Goal: Transaction & Acquisition: Purchase product/service

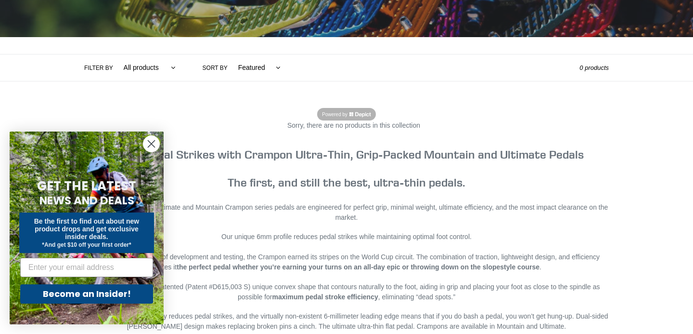
scroll to position [181, 0]
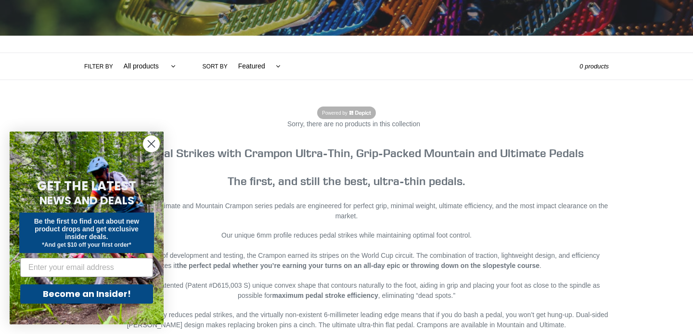
click at [151, 143] on icon "Close dialog" at bounding box center [151, 144] width 7 height 7
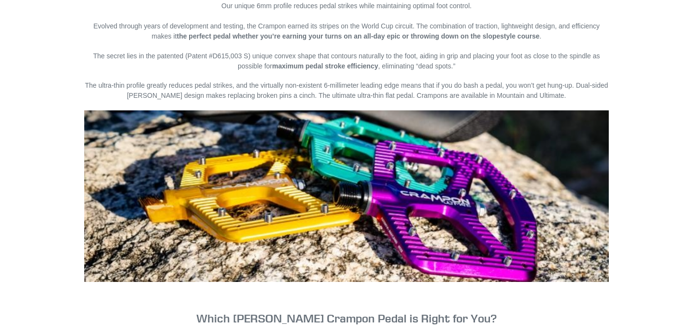
scroll to position [0, 0]
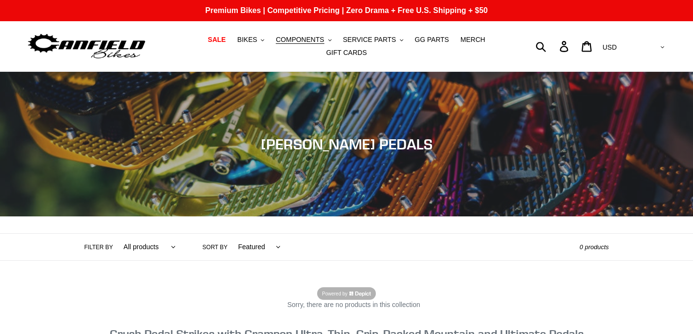
click at [146, 251] on select "All products Components Crampon Ultimate Pedals" at bounding box center [147, 247] width 65 height 26
select select "/collections/pedals/crampon-ultimate"
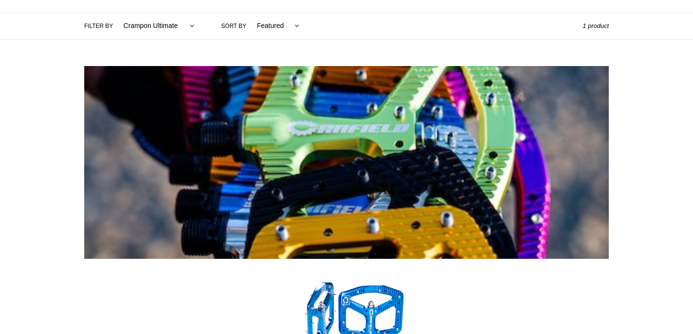
click at [173, 217] on img at bounding box center [346, 162] width 525 height 193
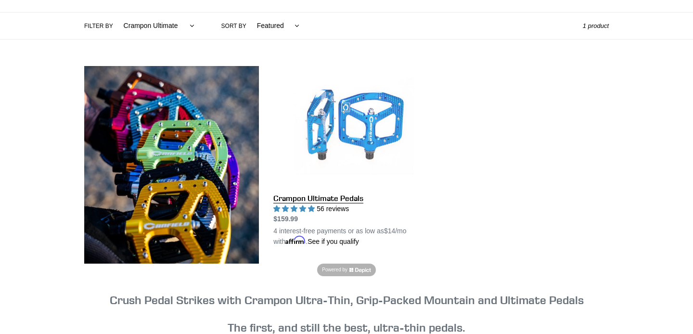
click at [328, 117] on link "Crampon Ultimate Pedals" at bounding box center [354, 156] width 160 height 181
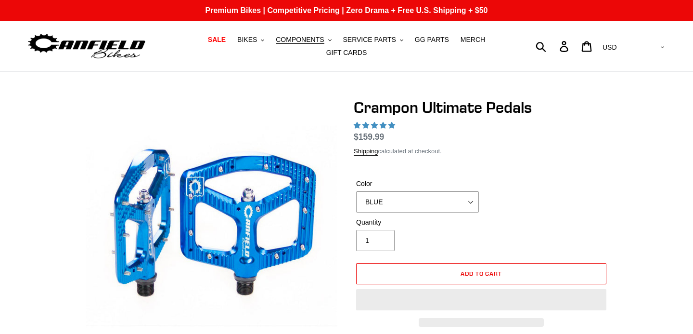
select select "highest-rating"
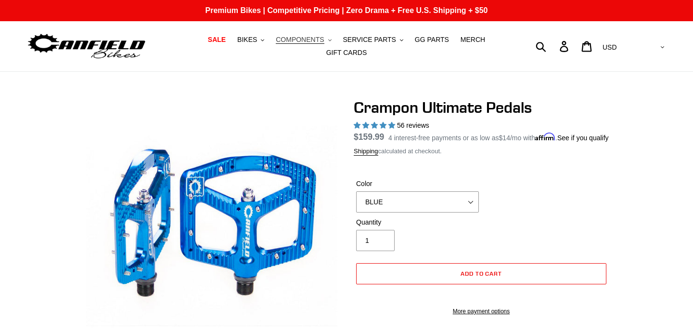
click at [294, 35] on button "COMPONENTS .cls-1{fill:#231f20}" at bounding box center [303, 39] width 65 height 13
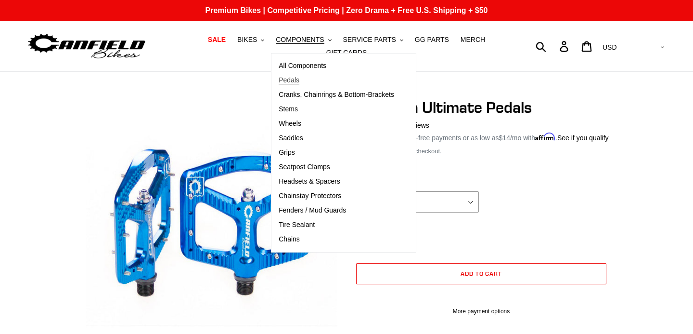
click at [294, 80] on span "Pedals" at bounding box center [289, 80] width 21 height 8
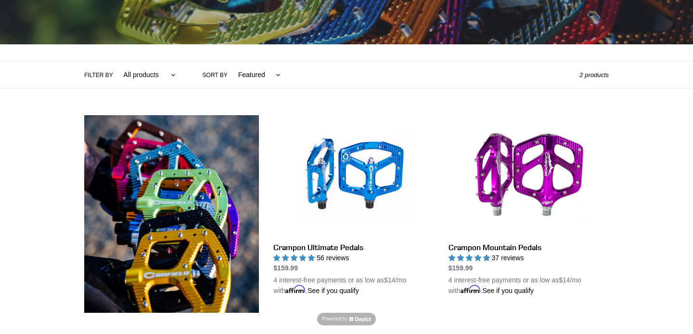
scroll to position [170, 0]
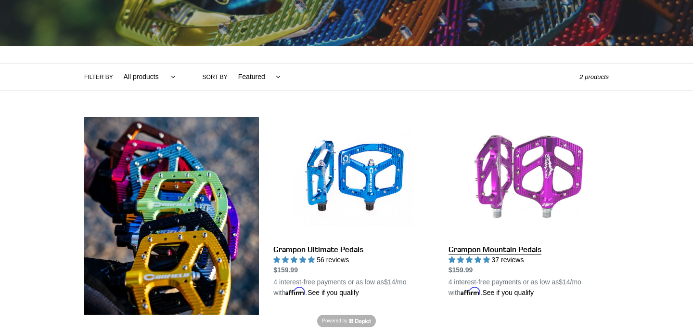
click at [523, 168] on link "Crampon Mountain Pedals" at bounding box center [529, 207] width 160 height 181
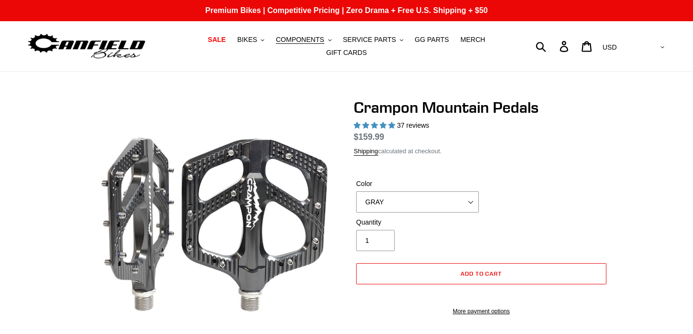
select select "highest-rating"
click at [399, 212] on select "GRAY BLACK STEALTH - Sold out POLISHED RED BLUE [GEOGRAPHIC_DATA] ORANGE PNW GR…" at bounding box center [417, 201] width 123 height 21
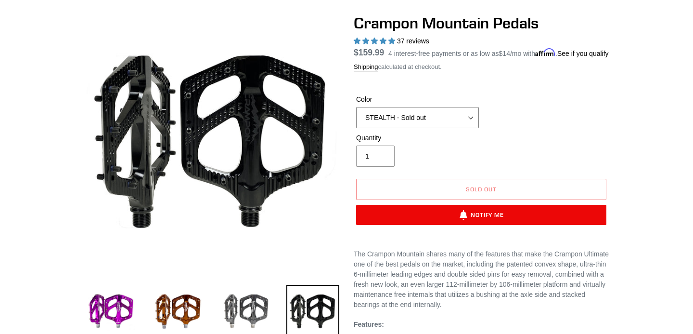
scroll to position [84, 0]
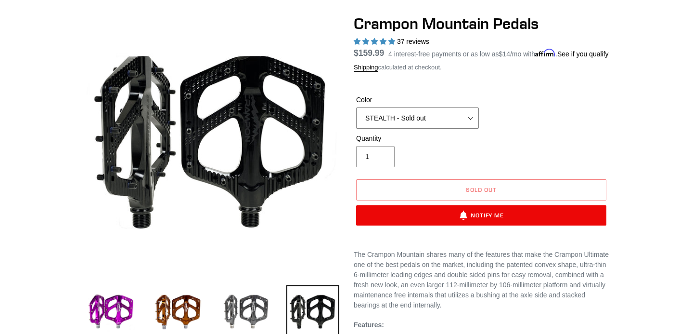
click at [395, 129] on select "GRAY BLACK STEALTH - Sold out POLISHED RED BLUE [GEOGRAPHIC_DATA] ORANGE PNW GR…" at bounding box center [417, 117] width 123 height 21
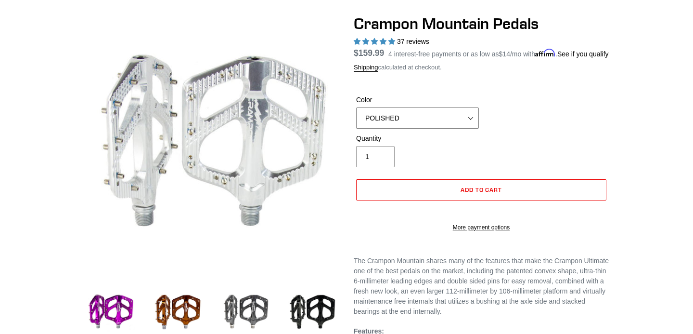
click at [450, 122] on select "GRAY BLACK STEALTH - Sold out POLISHED RED BLUE [GEOGRAPHIC_DATA] ORANGE PNW GR…" at bounding box center [417, 117] width 123 height 21
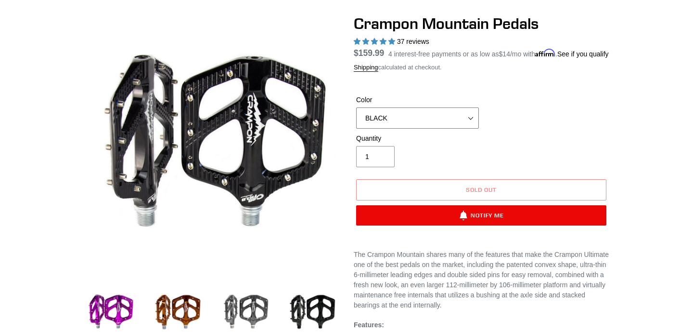
click at [439, 129] on select "GRAY BLACK STEALTH - Sold out POLISHED RED BLUE [GEOGRAPHIC_DATA] ORANGE PNW GR…" at bounding box center [417, 117] width 123 height 21
select select "GRAY"
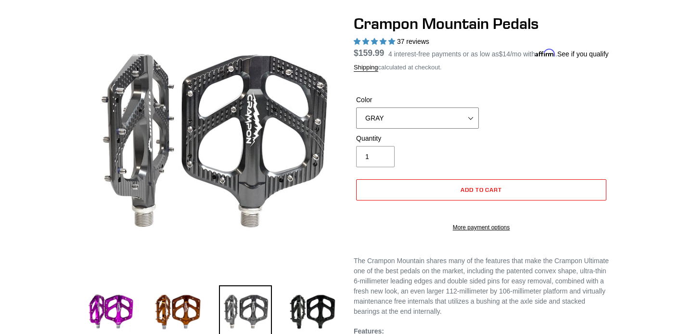
click at [435, 123] on select "GRAY BLACK STEALTH - Sold out POLISHED RED BLUE [GEOGRAPHIC_DATA] ORANGE PNW GR…" at bounding box center [417, 117] width 123 height 21
